Goal: Transaction & Acquisition: Download file/media

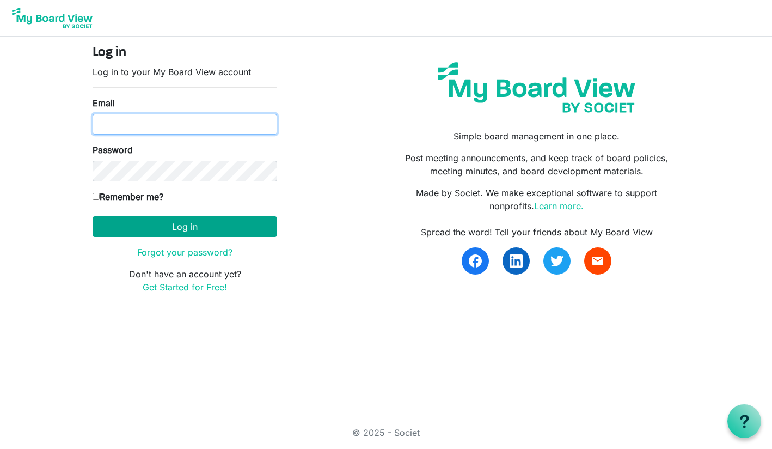
type input "jeff.cornett16@gmail.com"
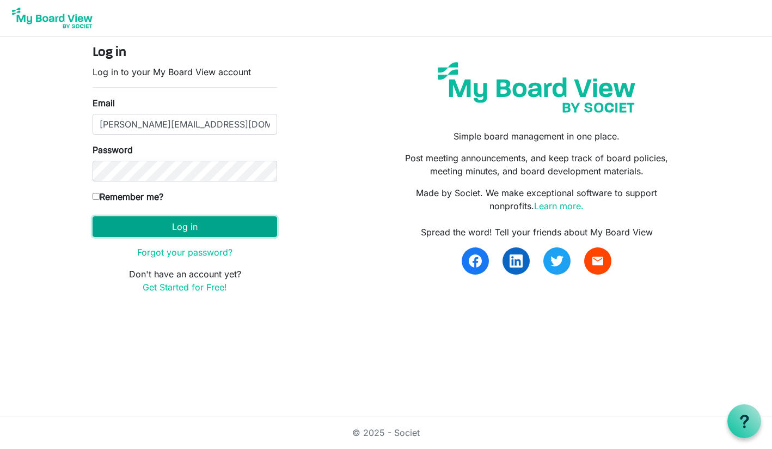
click at [173, 231] on button "Log in" at bounding box center [185, 226] width 185 height 21
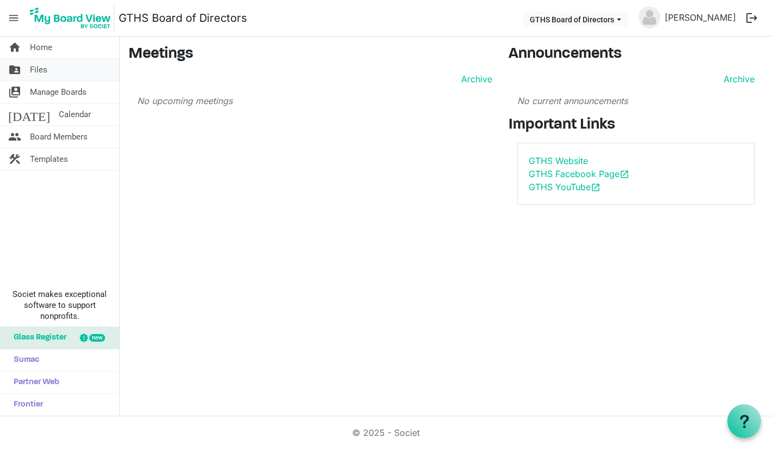
click at [38, 75] on span "Files" at bounding box center [38, 70] width 17 height 22
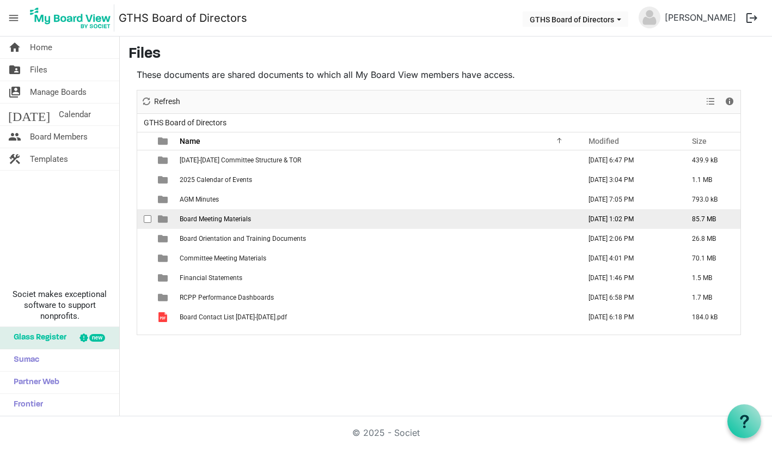
click at [233, 222] on span "Board Meeting Materials" at bounding box center [215, 219] width 71 height 8
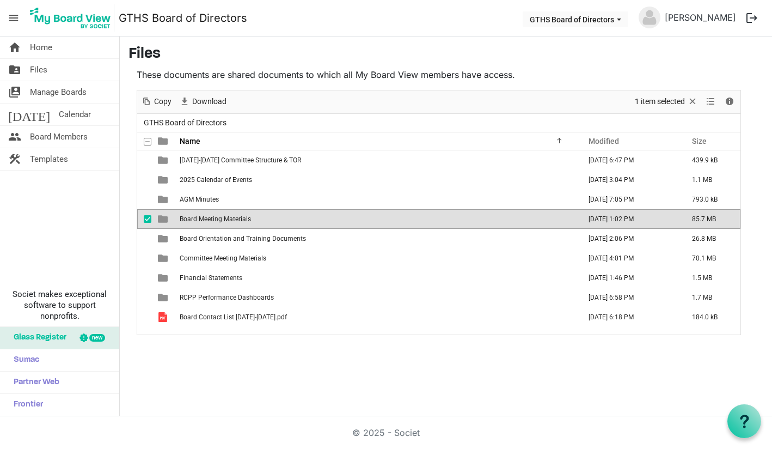
click at [233, 222] on span "Board Meeting Materials" at bounding box center [215, 219] width 71 height 8
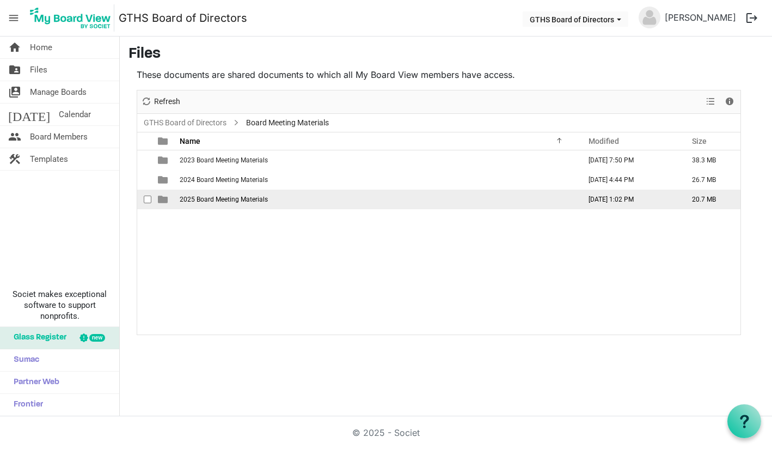
click at [216, 203] on td "2025 Board Meeting Materials" at bounding box center [376, 200] width 401 height 20
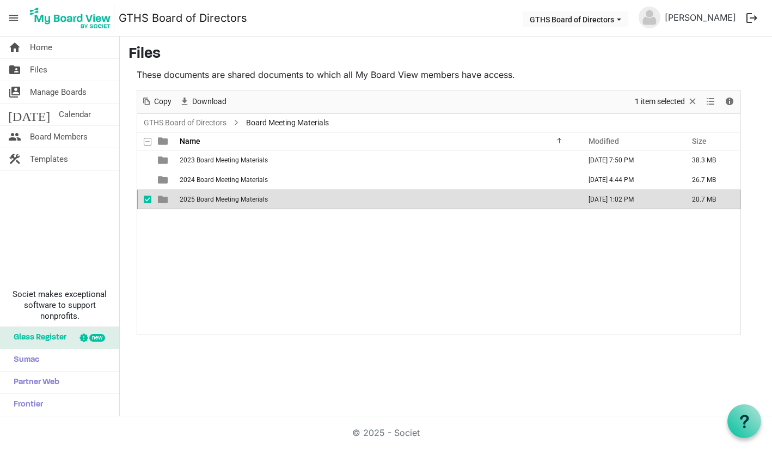
click at [216, 203] on td "2025 Board Meeting Materials" at bounding box center [376, 200] width 401 height 20
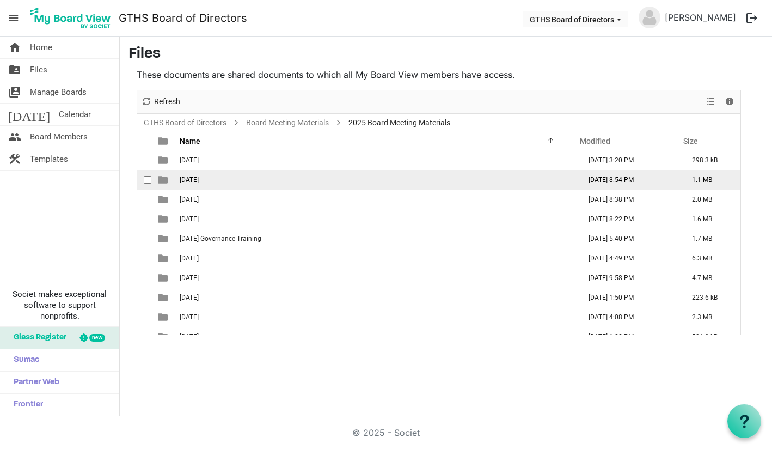
scroll to position [12, 0]
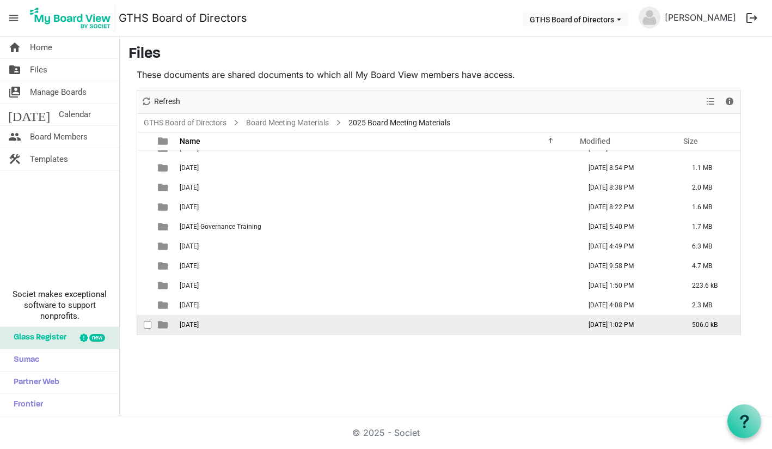
click at [189, 325] on span "[DATE]" at bounding box center [189, 325] width 19 height 8
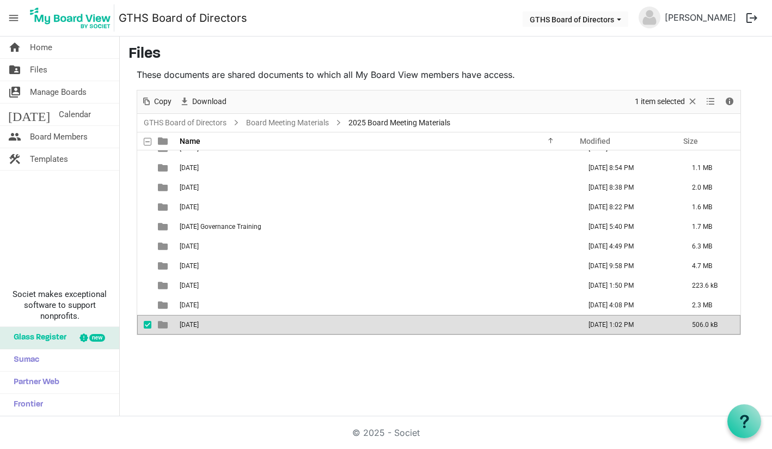
click at [189, 325] on span "08.21.2025" at bounding box center [189, 325] width 19 height 8
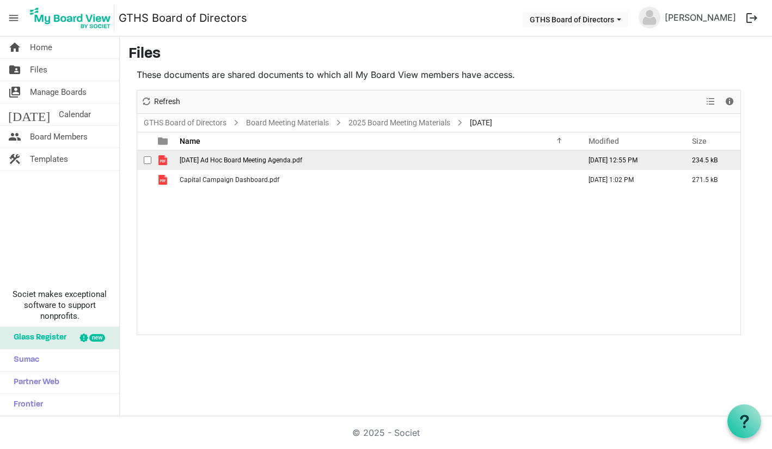
click at [222, 163] on td "2025.08.21 Ad Hoc Board Meeting Agenda.pdf" at bounding box center [376, 160] width 401 height 20
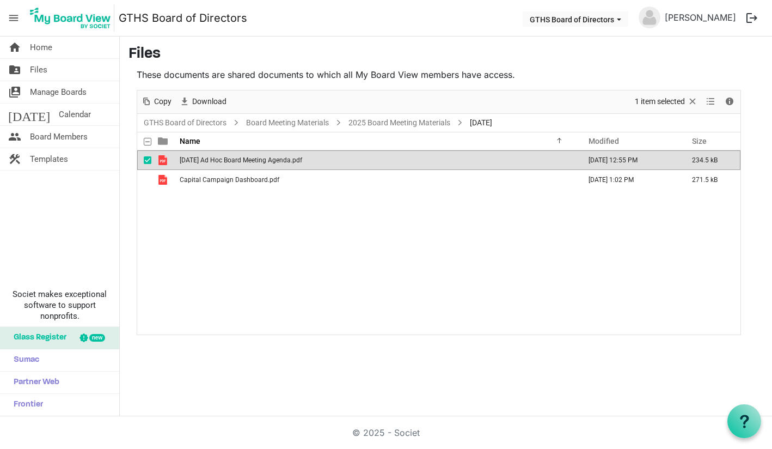
click at [222, 163] on td "2025.08.21 Ad Hoc Board Meeting Agenda.pdf" at bounding box center [376, 160] width 401 height 20
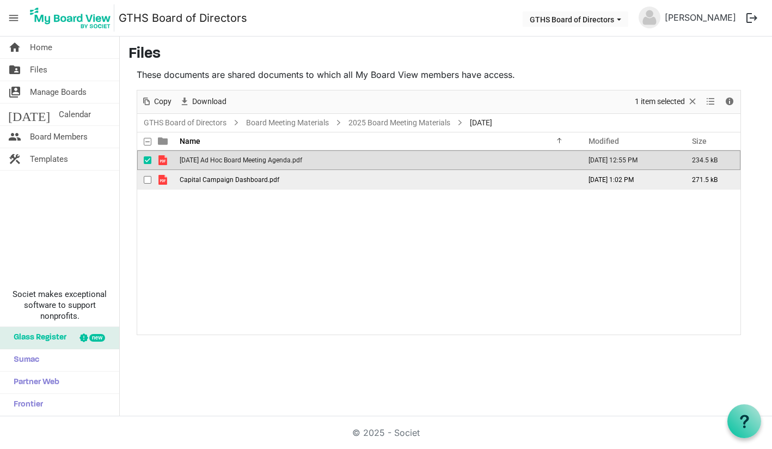
click at [206, 178] on span "Capital Campaign Dashboard.pdf" at bounding box center [230, 180] width 100 height 8
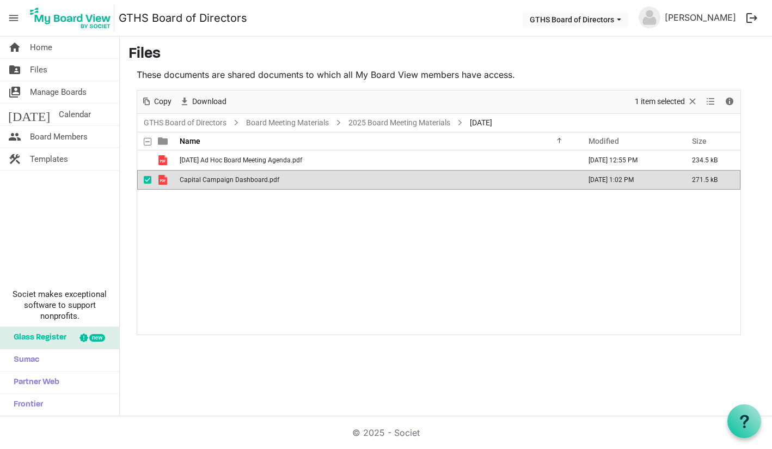
click at [206, 178] on span "Capital Campaign Dashboard.pdf" at bounding box center [230, 180] width 100 height 8
